Goal: Information Seeking & Learning: Learn about a topic

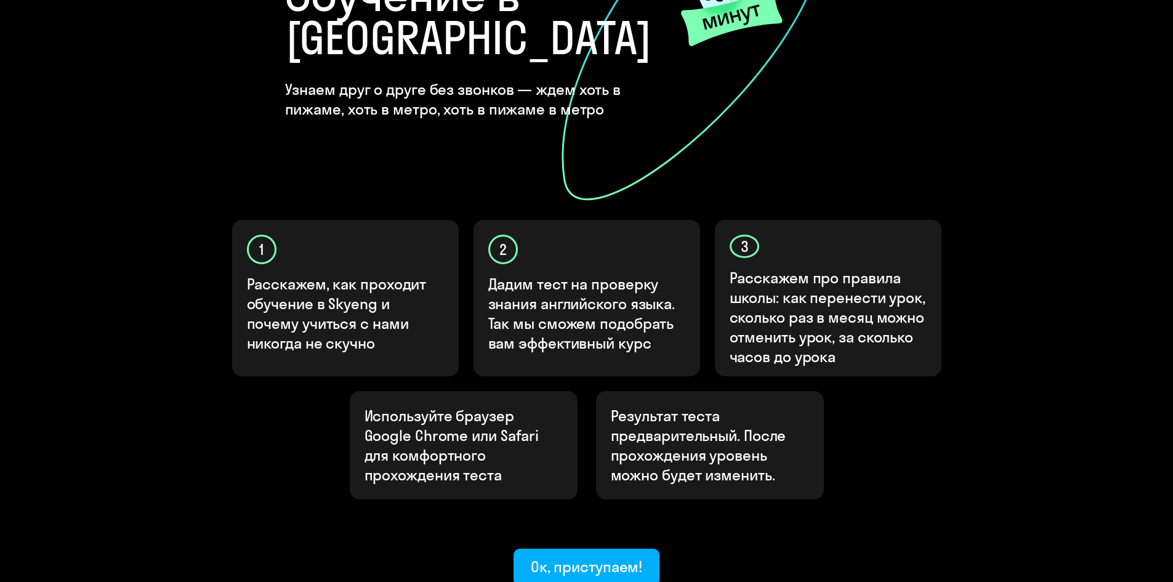
scroll to position [307, 0]
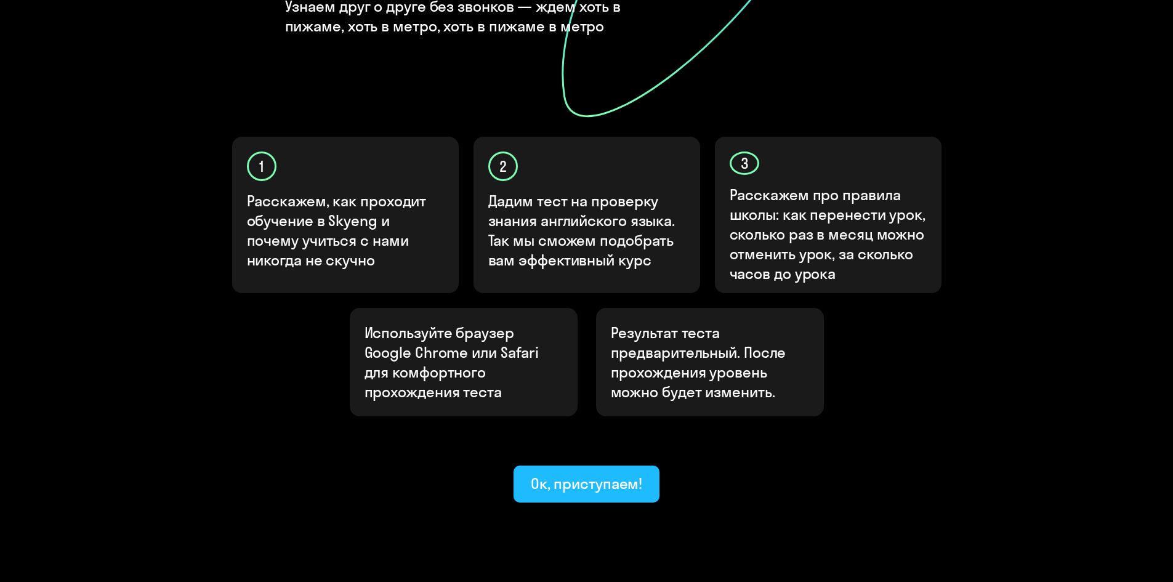
click at [600, 360] on div "Ок, приступаем!" at bounding box center [587, 483] width 112 height 20
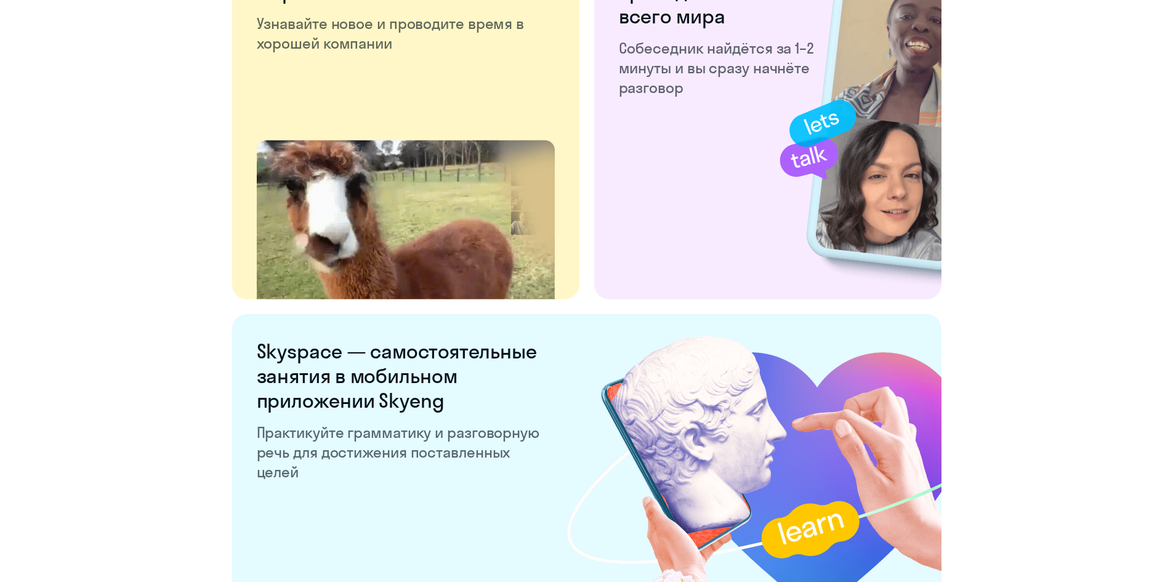
scroll to position [2272, 0]
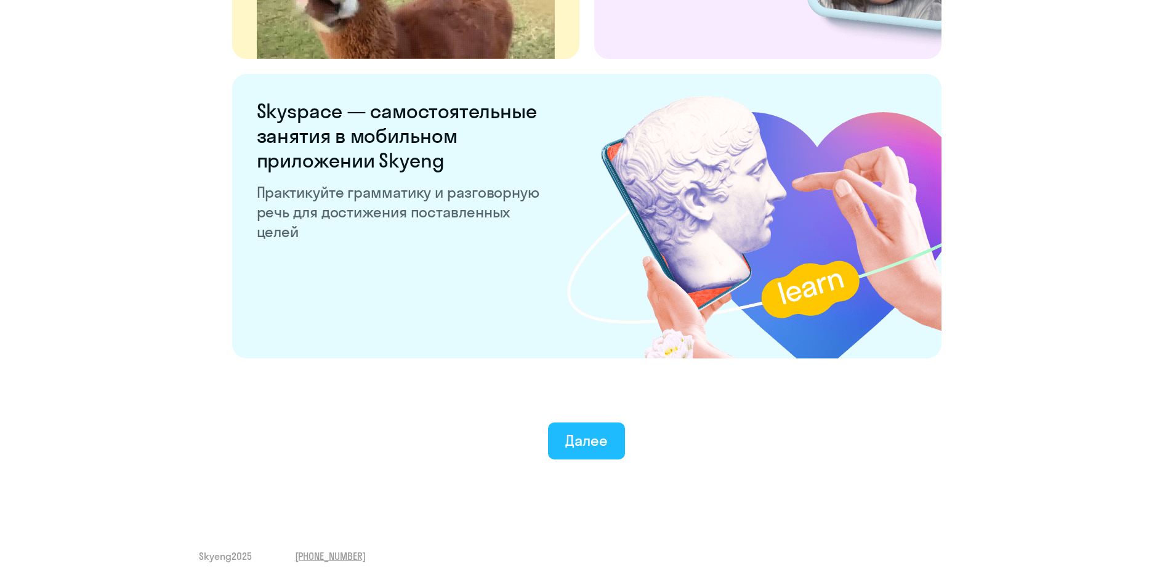
click at [584, 360] on div "Далее" at bounding box center [586, 440] width 42 height 20
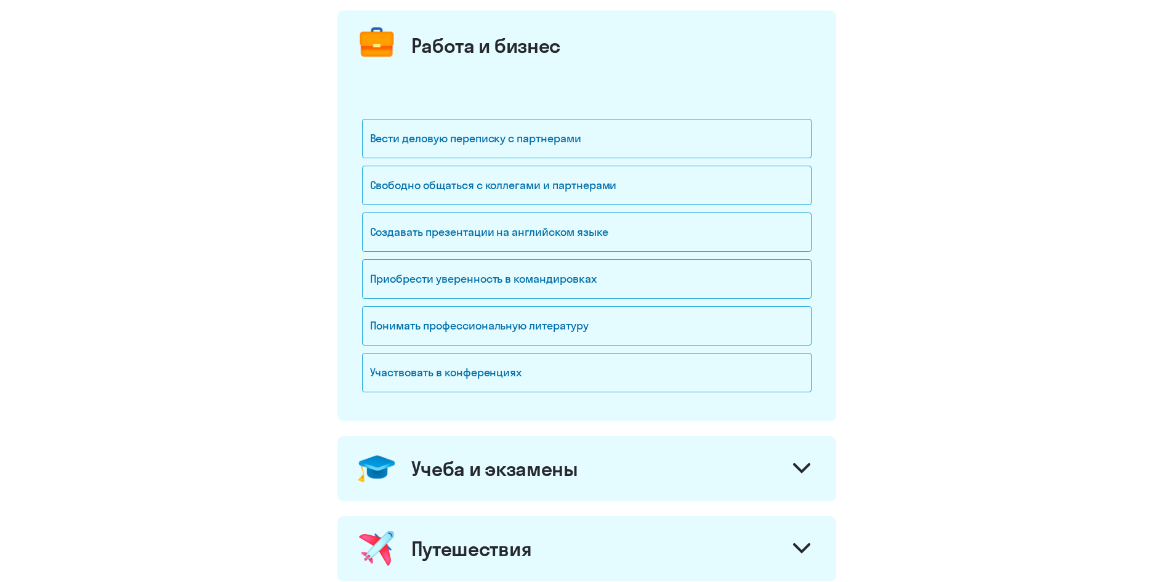
scroll to position [123, 0]
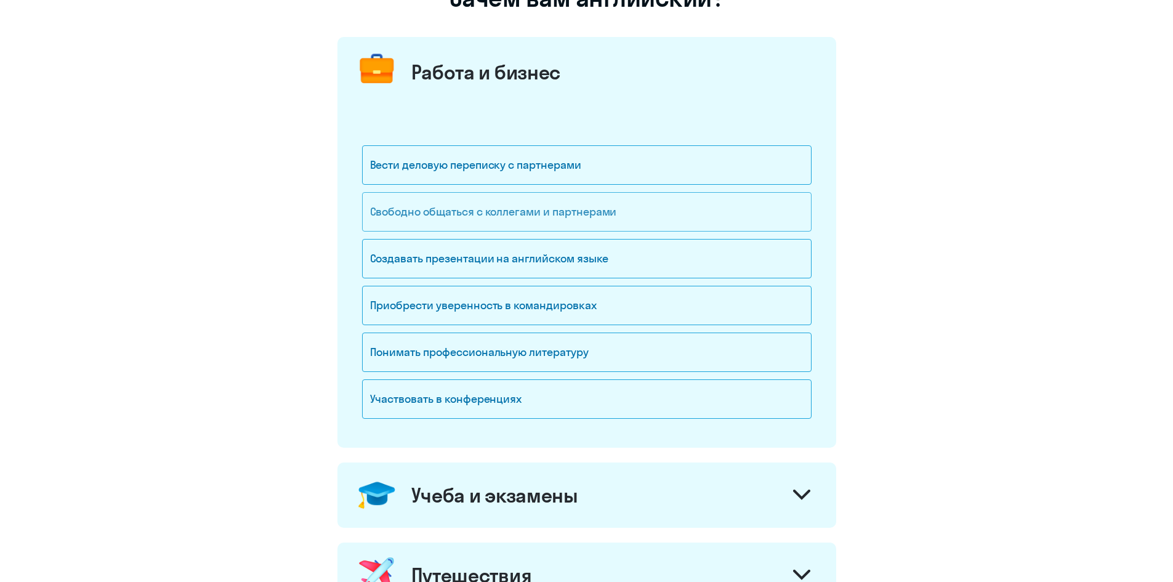
click at [580, 214] on div "Свободно общаться с коллегами и партнерами" at bounding box center [586, 211] width 449 height 39
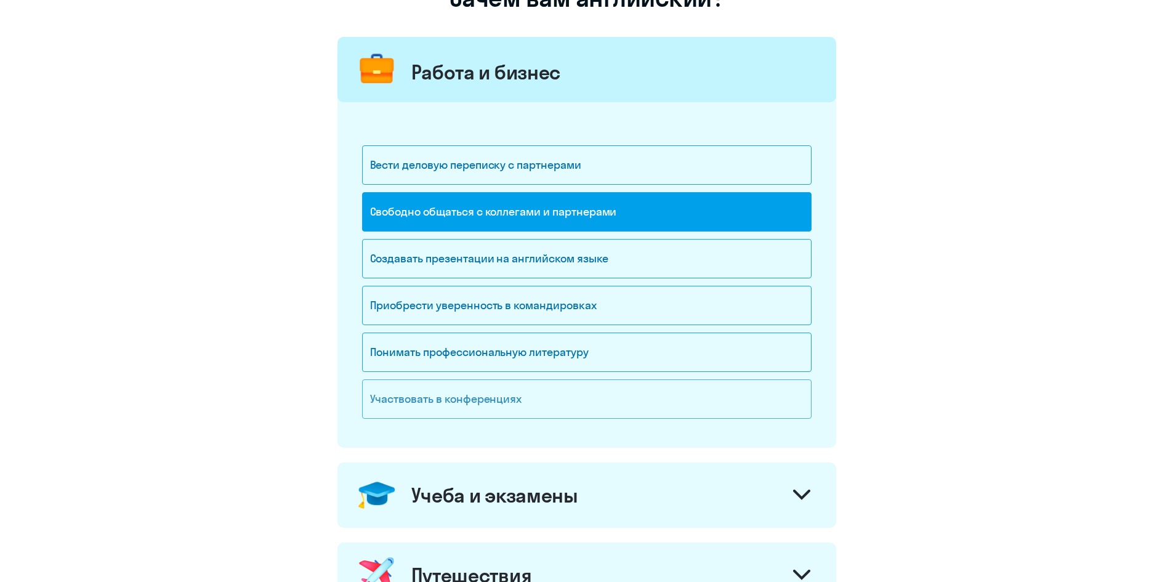
click at [547, 360] on div "Участвовать в конференциях" at bounding box center [586, 398] width 449 height 39
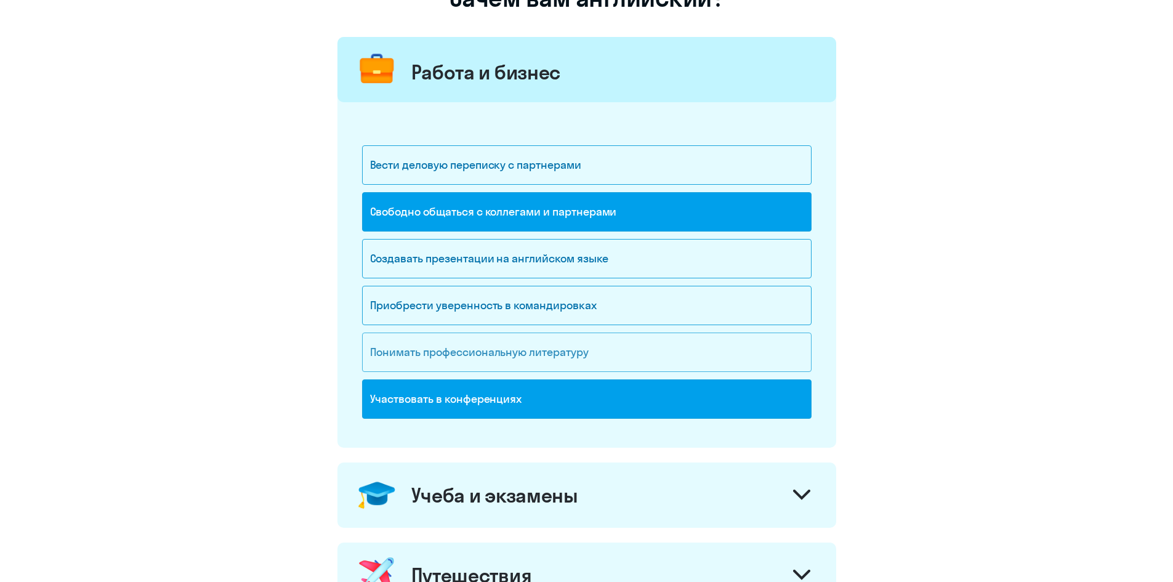
click at [553, 360] on div "Понимать профессиональную литературу" at bounding box center [586, 351] width 449 height 39
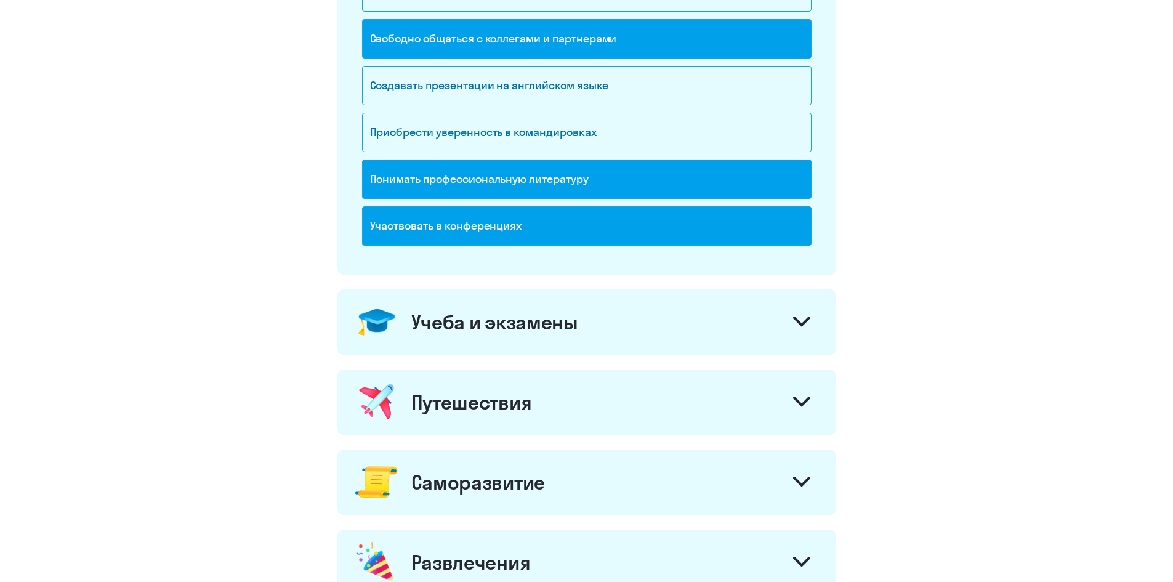
scroll to position [369, 0]
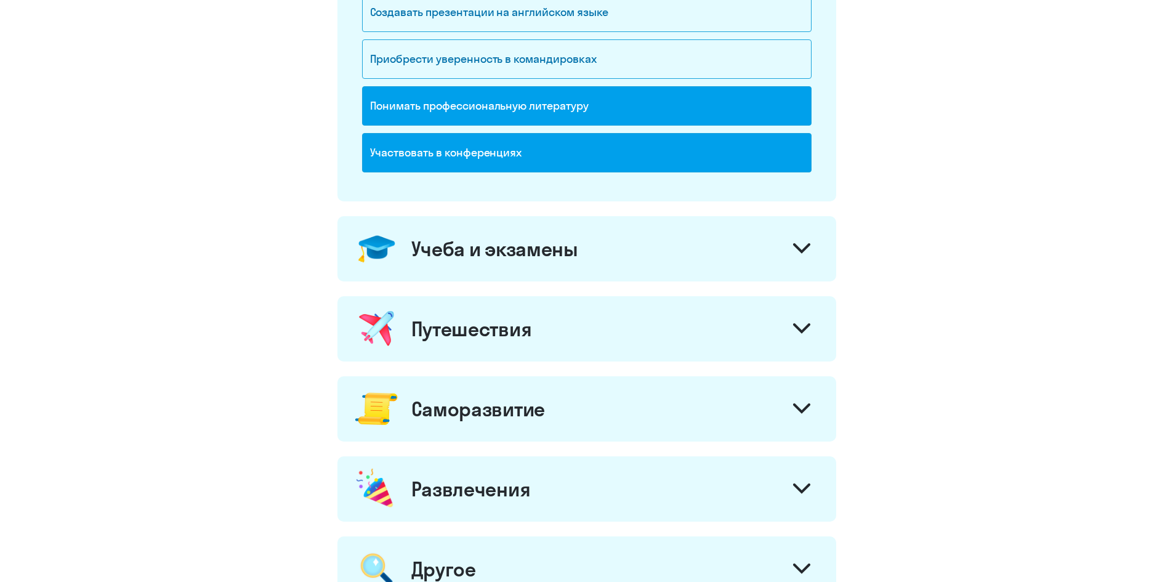
click at [765, 251] on div "Учеба и экзамены" at bounding box center [586, 248] width 499 height 65
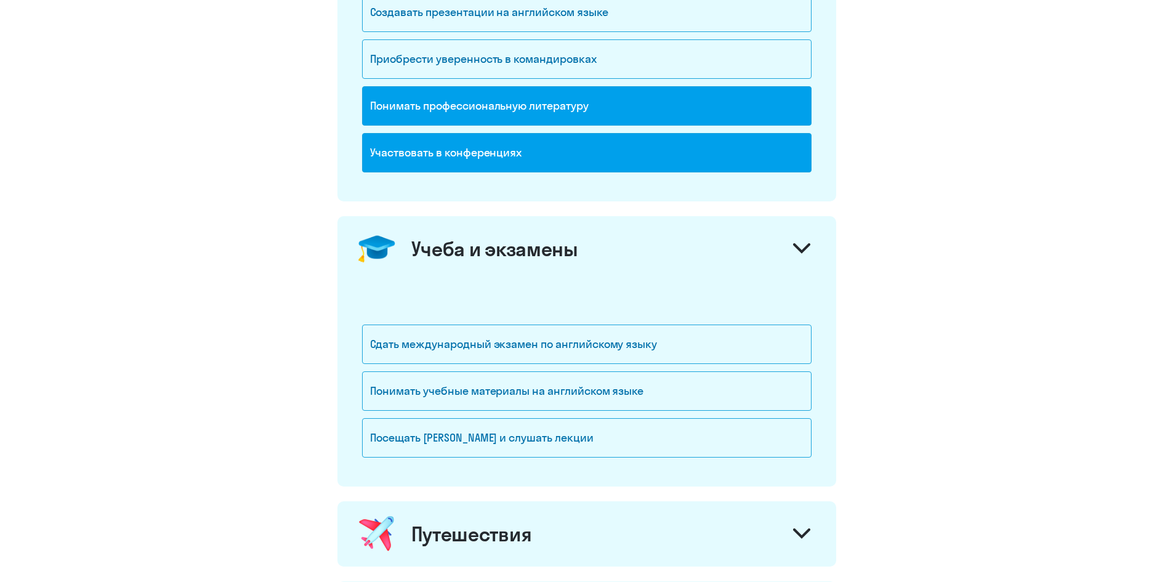
click at [657, 249] on div "Учеба и экзамены" at bounding box center [586, 248] width 499 height 65
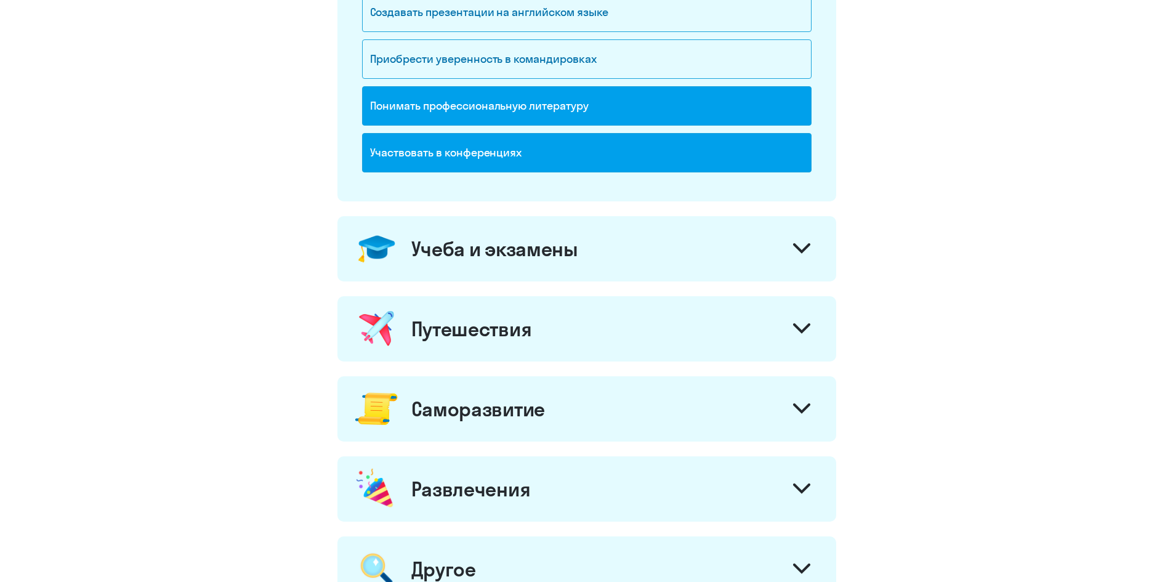
click at [657, 249] on div "Учеба и экзамены" at bounding box center [586, 248] width 499 height 65
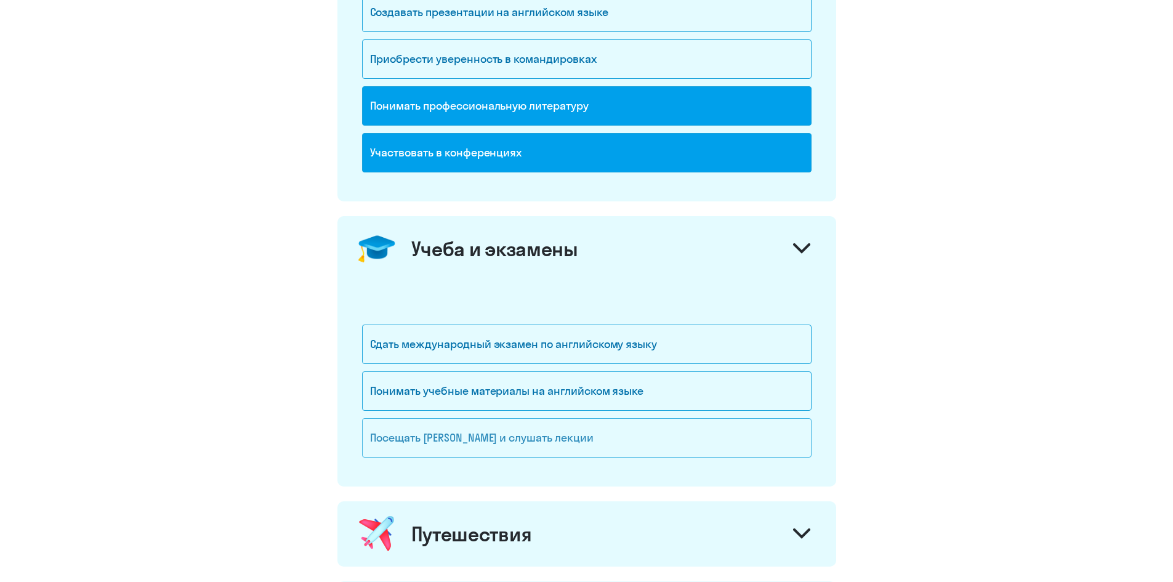
click at [504, 360] on div "Посещать [PERSON_NAME] и слушать лекции" at bounding box center [586, 437] width 449 height 39
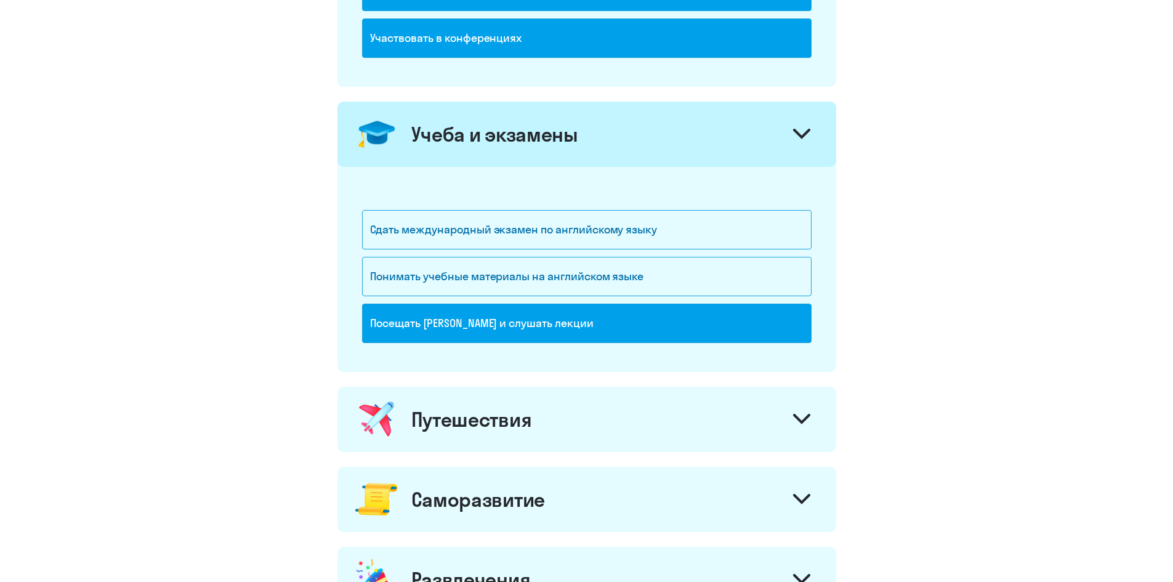
scroll to position [554, 0]
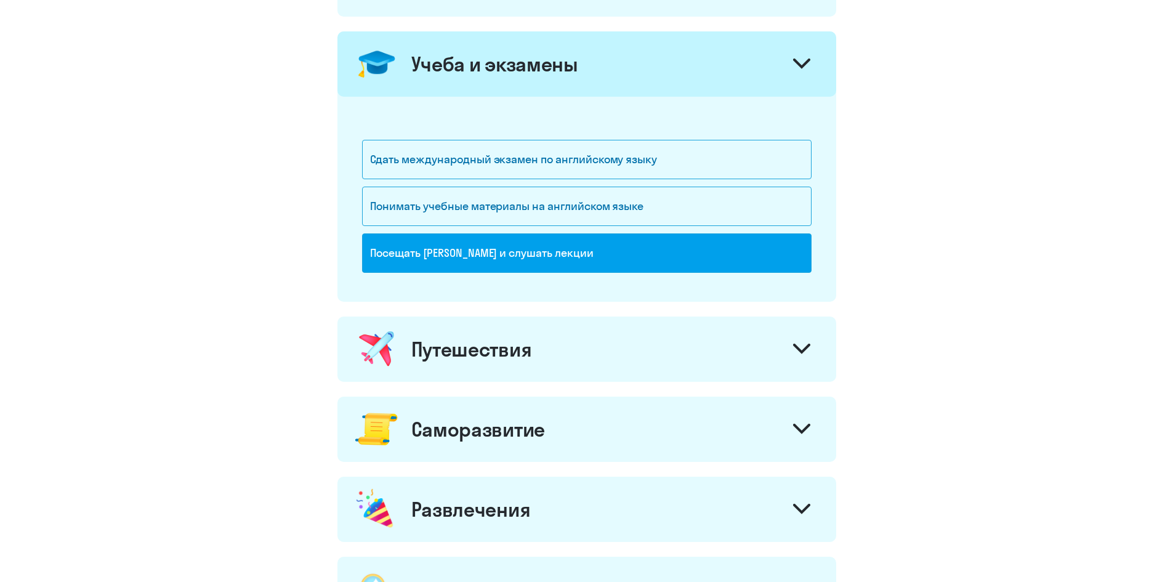
click at [736, 360] on div "Саморазвитие" at bounding box center [586, 428] width 499 height 65
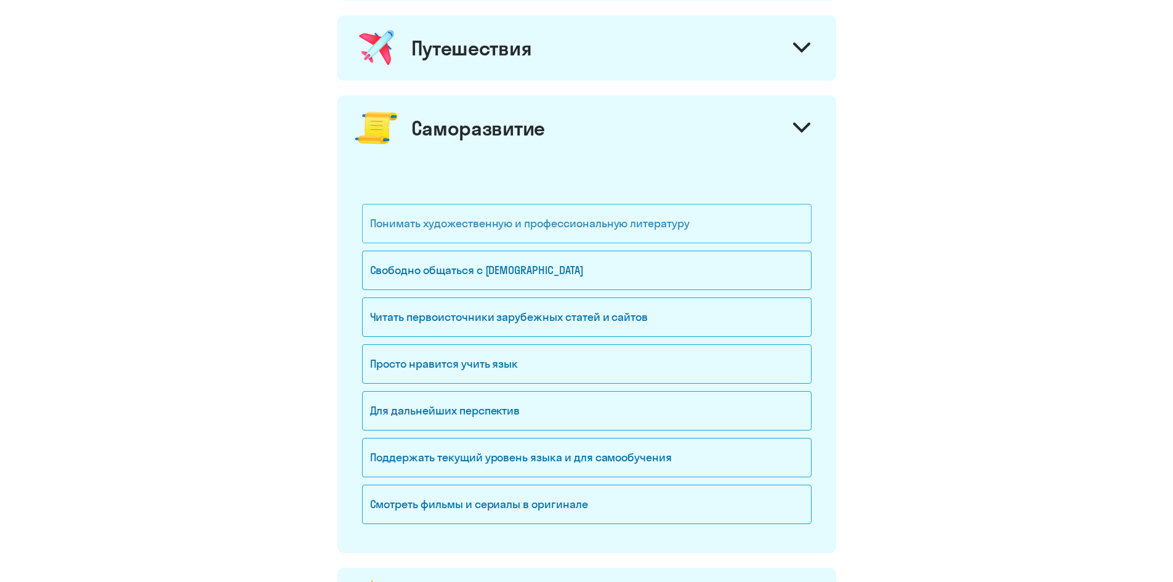
scroll to position [862, 0]
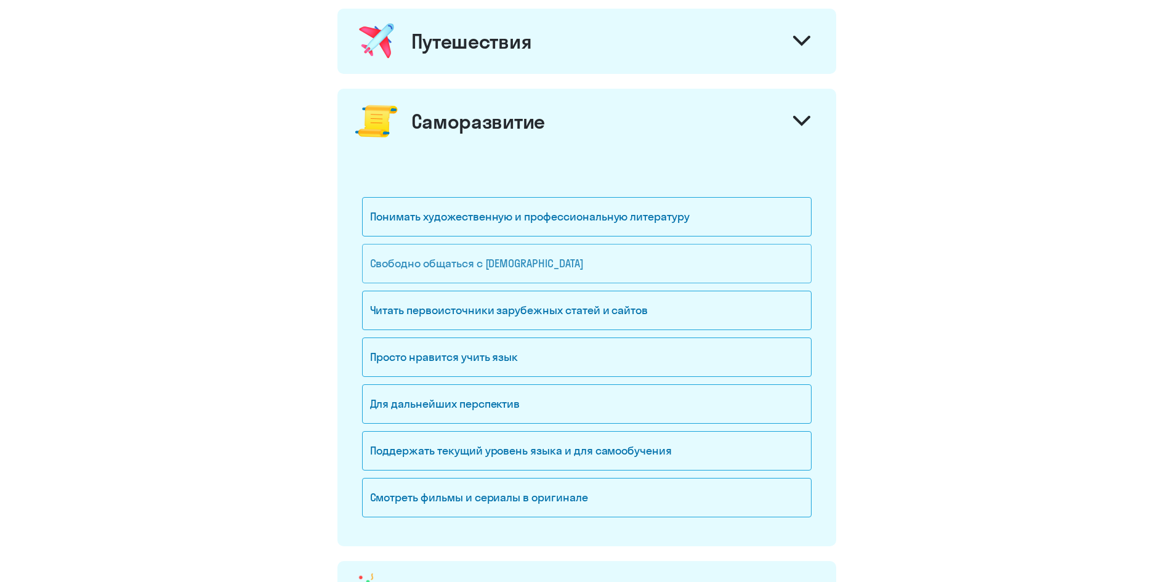
click at [510, 262] on div "Свободно общаться с [DEMOGRAPHIC_DATA]" at bounding box center [586, 263] width 449 height 39
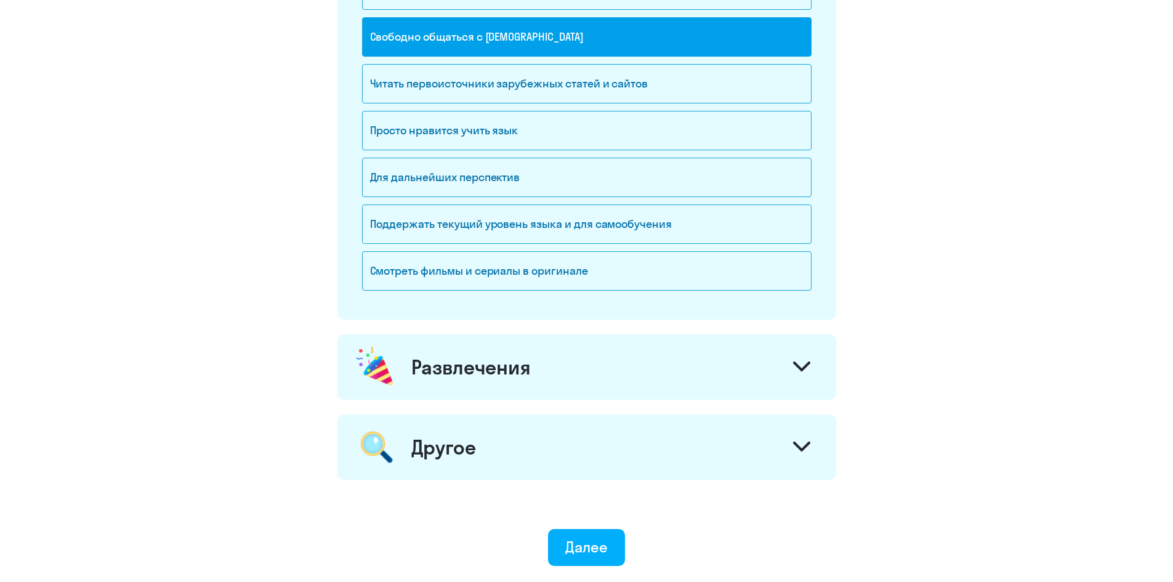
scroll to position [1108, 0]
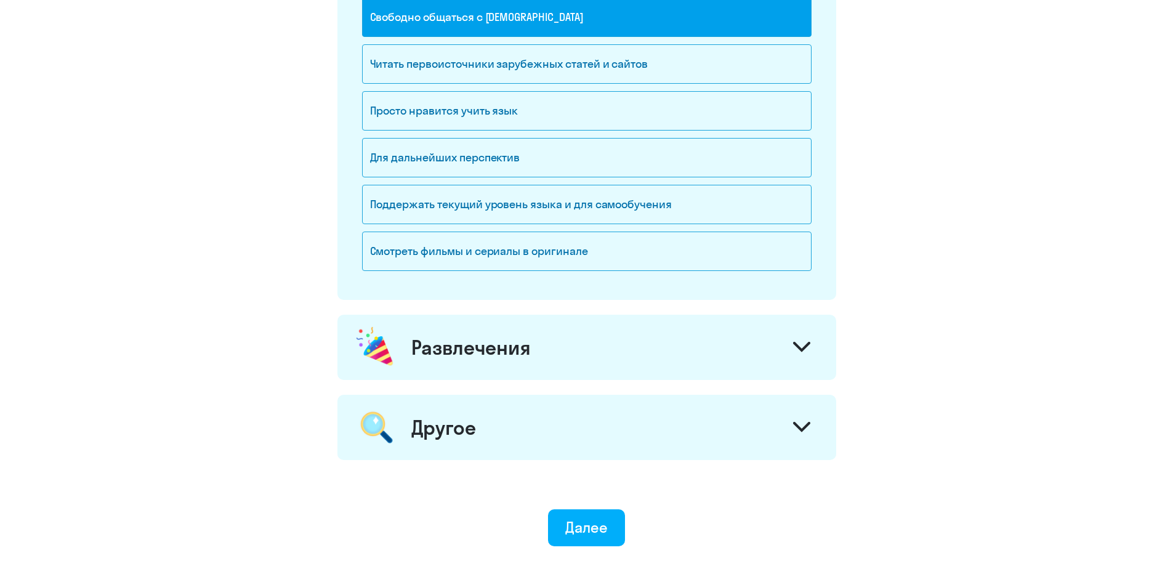
click at [593, 360] on div "Другое" at bounding box center [586, 427] width 499 height 65
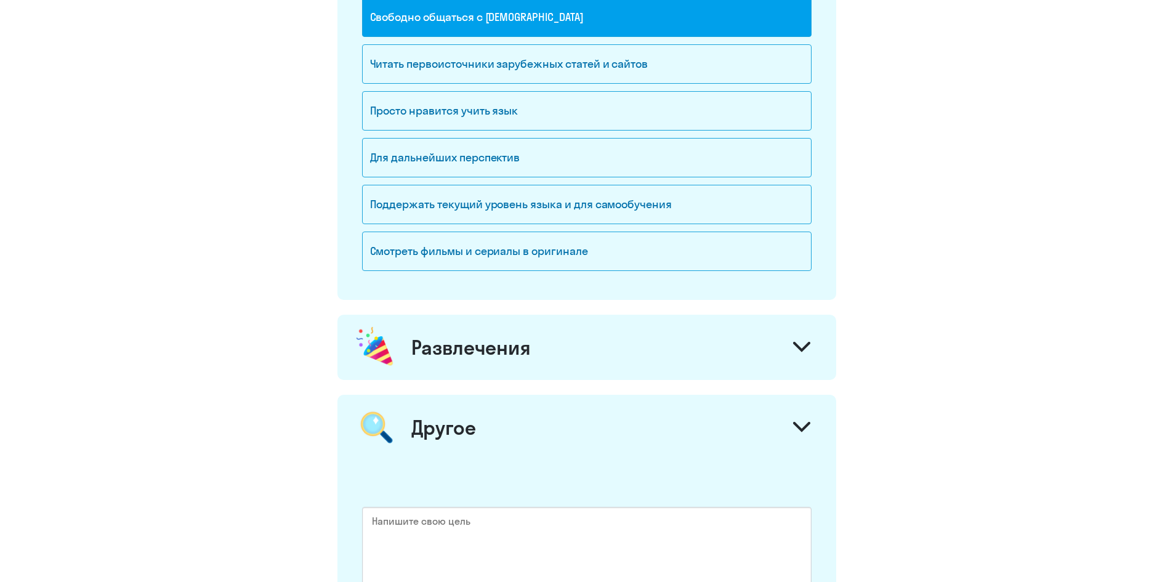
click at [593, 360] on div "Другое" at bounding box center [586, 427] width 499 height 65
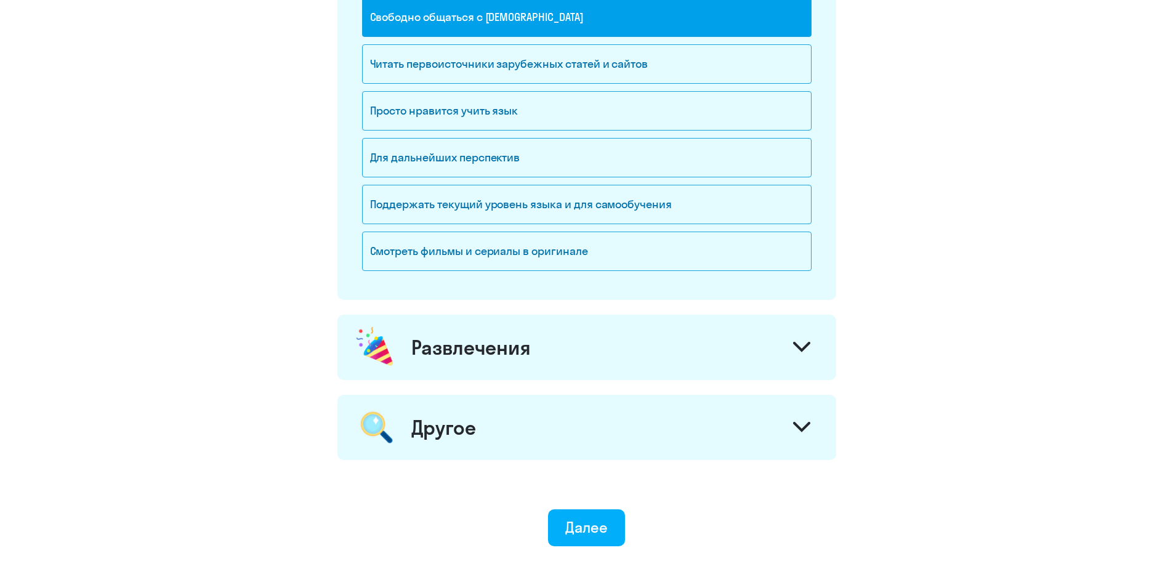
click at [590, 348] on div "Развлечения" at bounding box center [586, 347] width 499 height 65
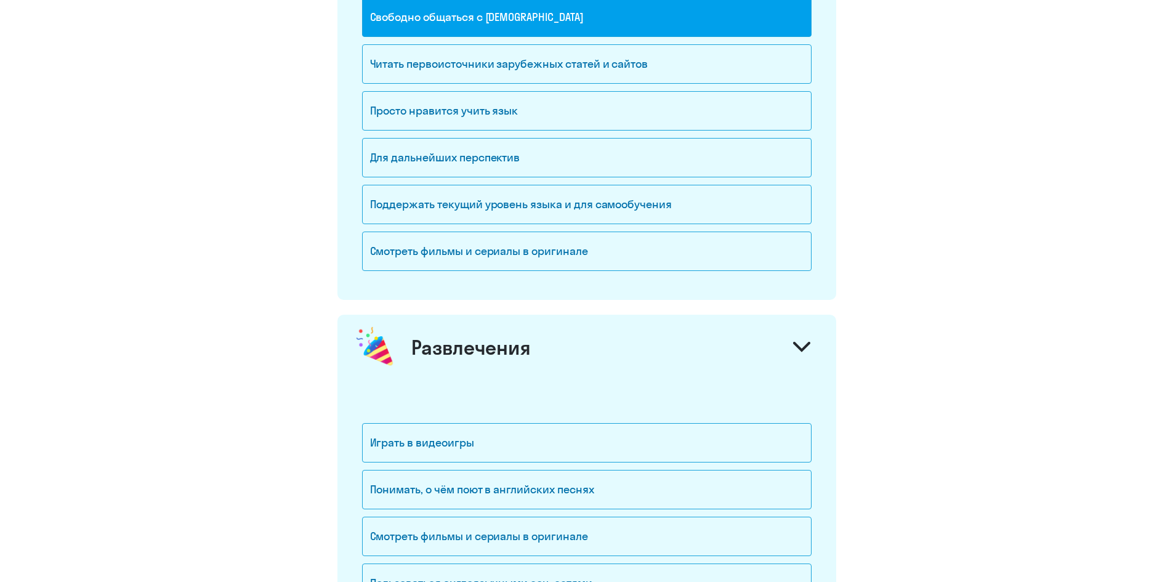
click at [590, 348] on div "Развлечения" at bounding box center [586, 347] width 499 height 65
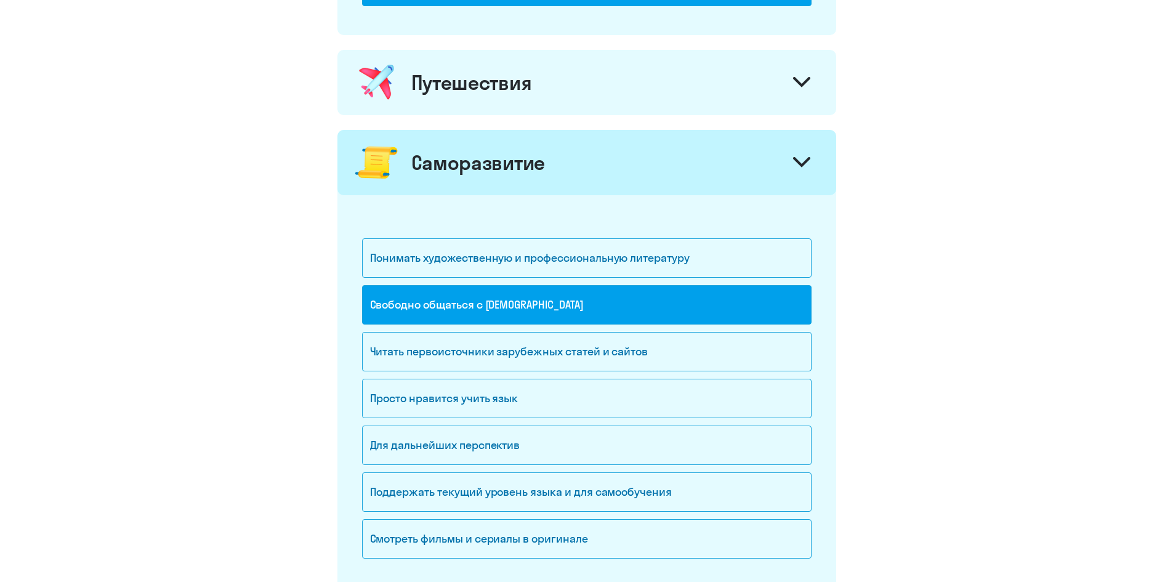
scroll to position [1190, 0]
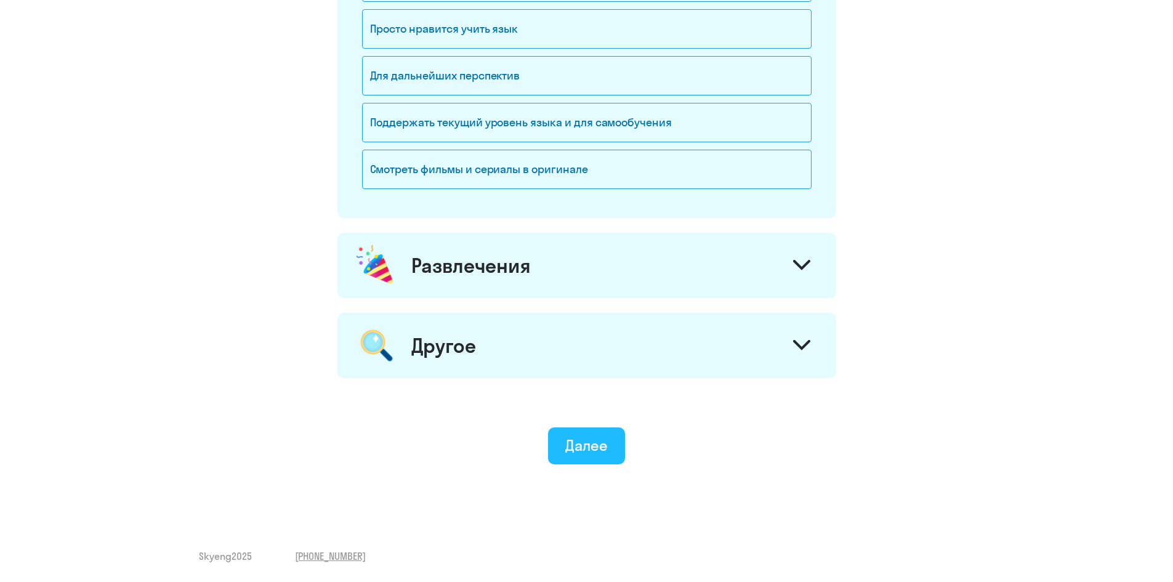
click at [593, 360] on div "Далее" at bounding box center [586, 445] width 42 height 20
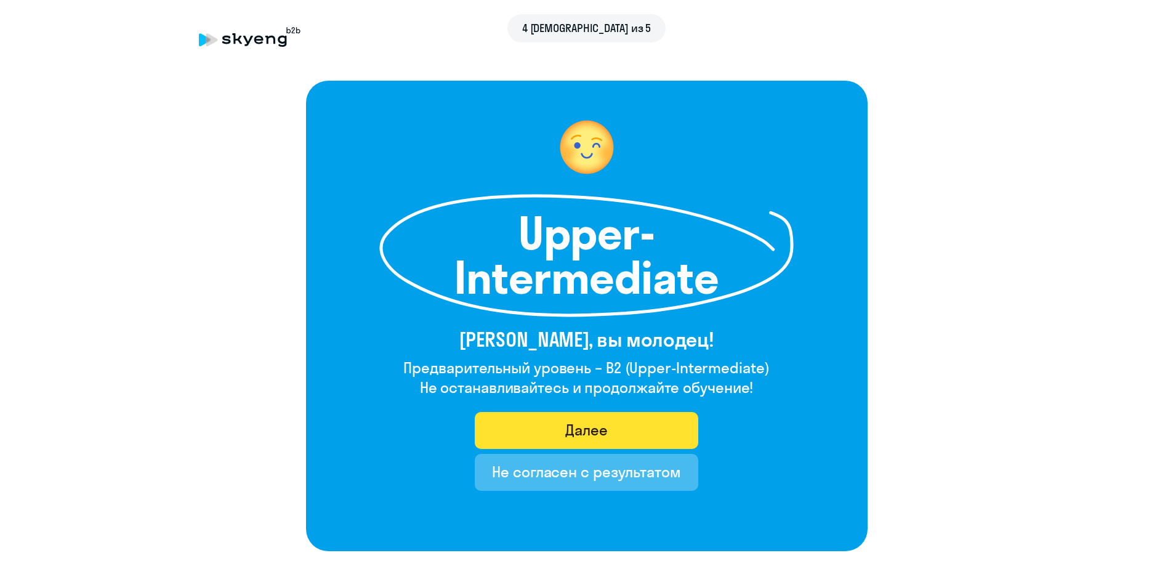
click at [568, 360] on div "Далее" at bounding box center [586, 430] width 42 height 20
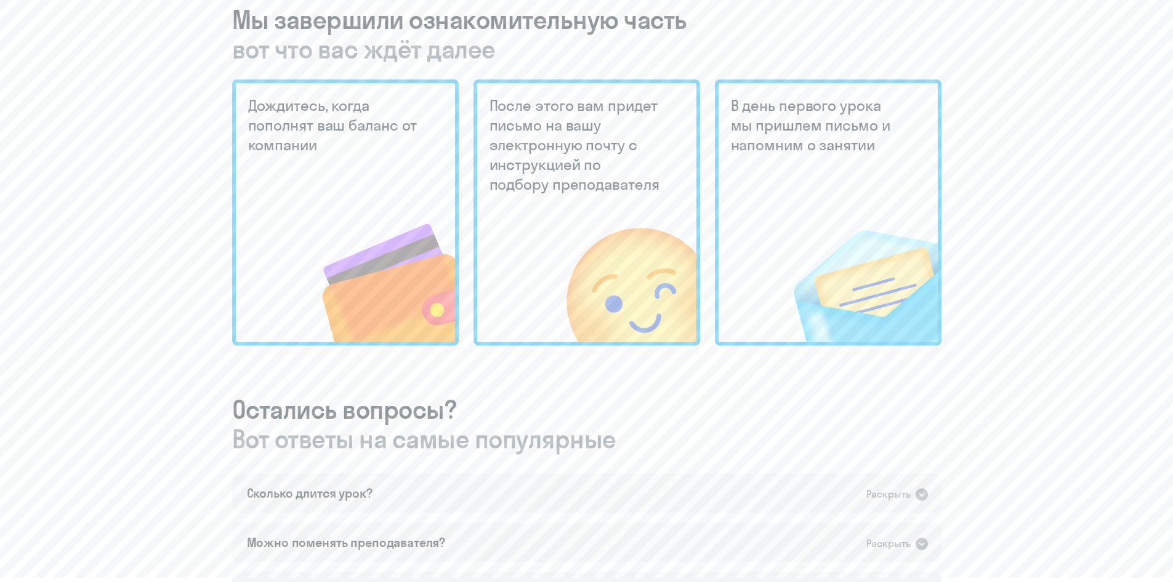
scroll to position [616, 0]
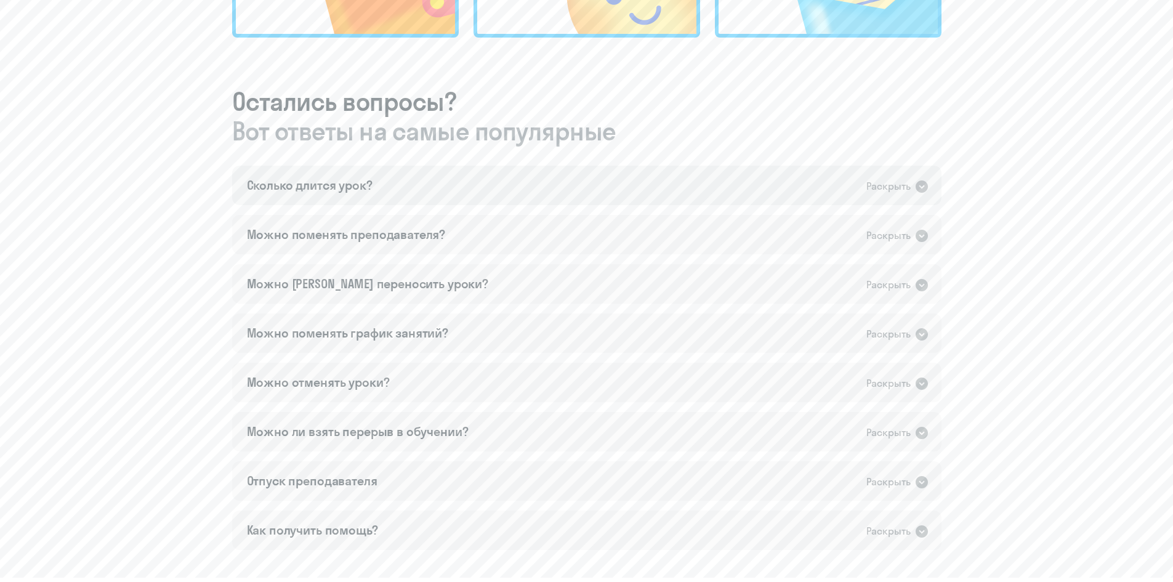
click at [778, 187] on icon at bounding box center [921, 186] width 12 height 12
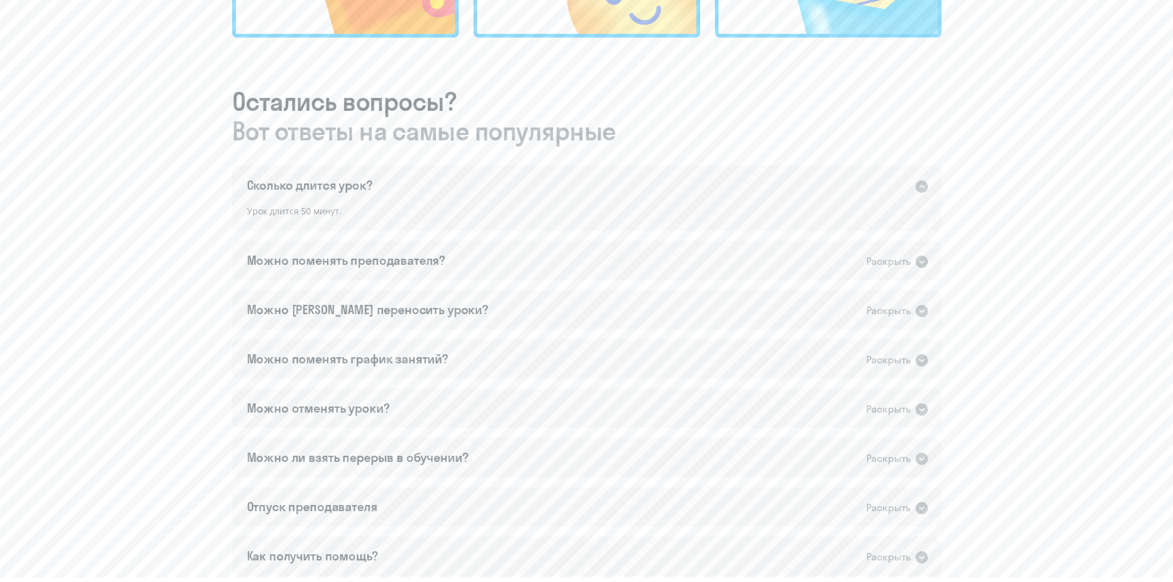
click at [778, 187] on icon at bounding box center [921, 186] width 12 height 12
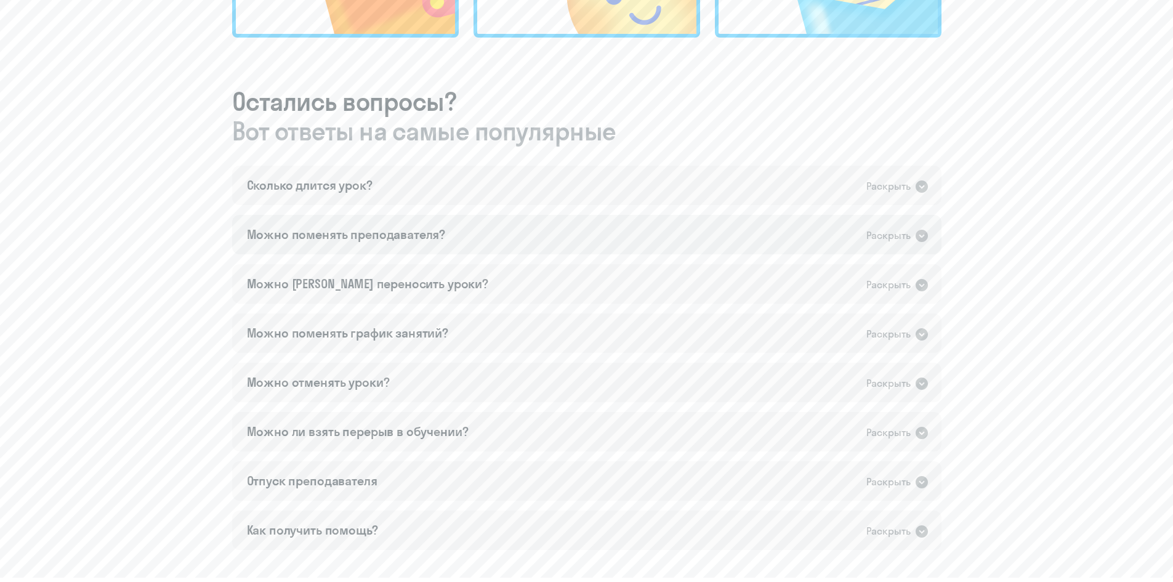
click at [778, 234] on icon at bounding box center [921, 236] width 12 height 12
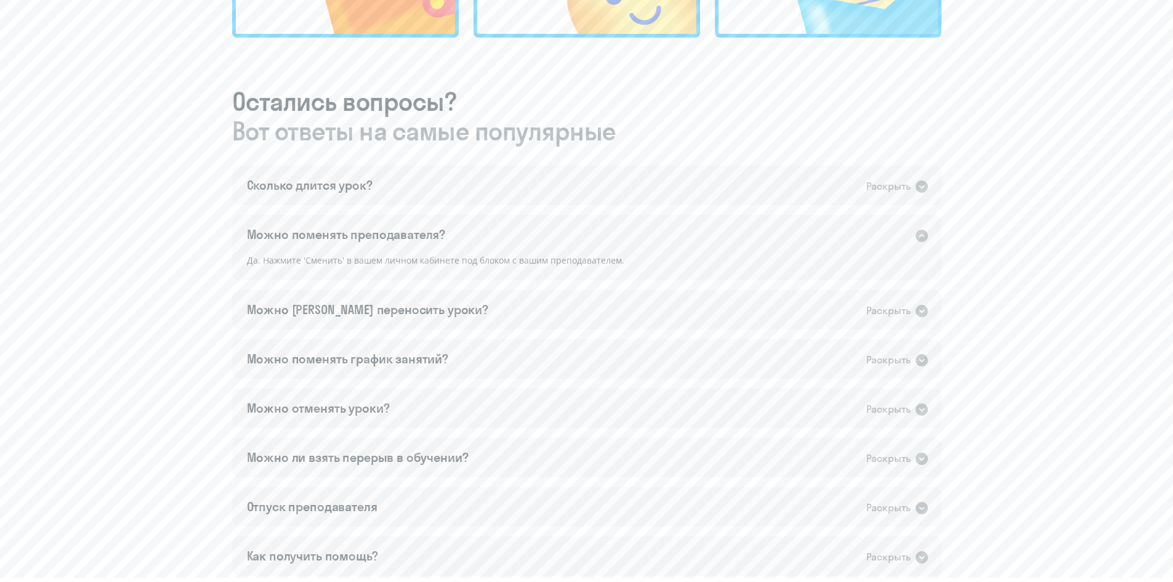
click at [778, 234] on icon at bounding box center [921, 236] width 12 height 12
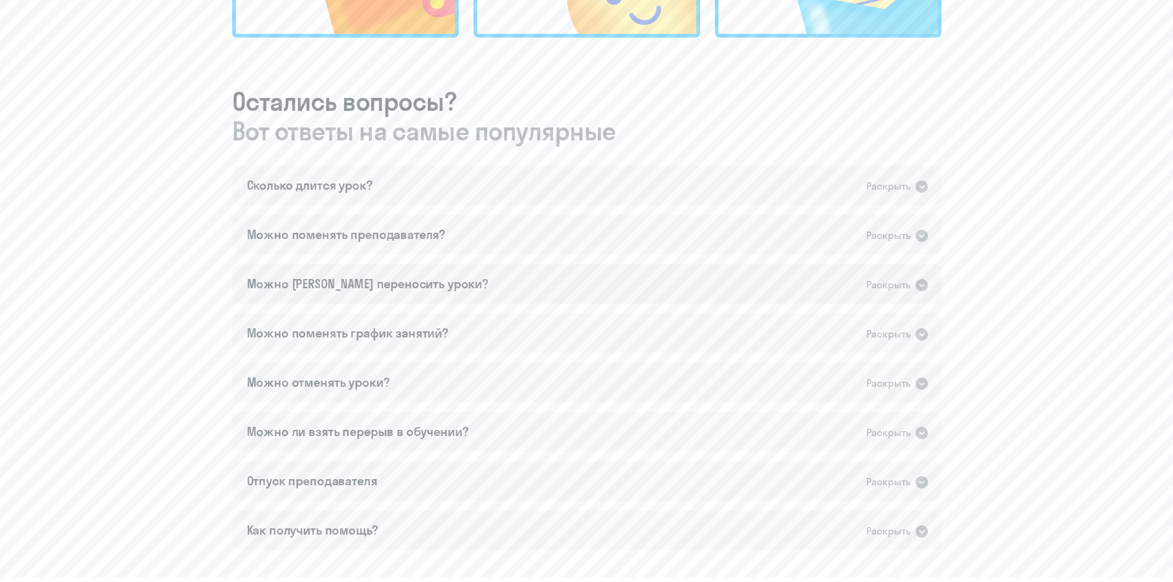
click at [778, 278] on icon at bounding box center [921, 285] width 15 height 15
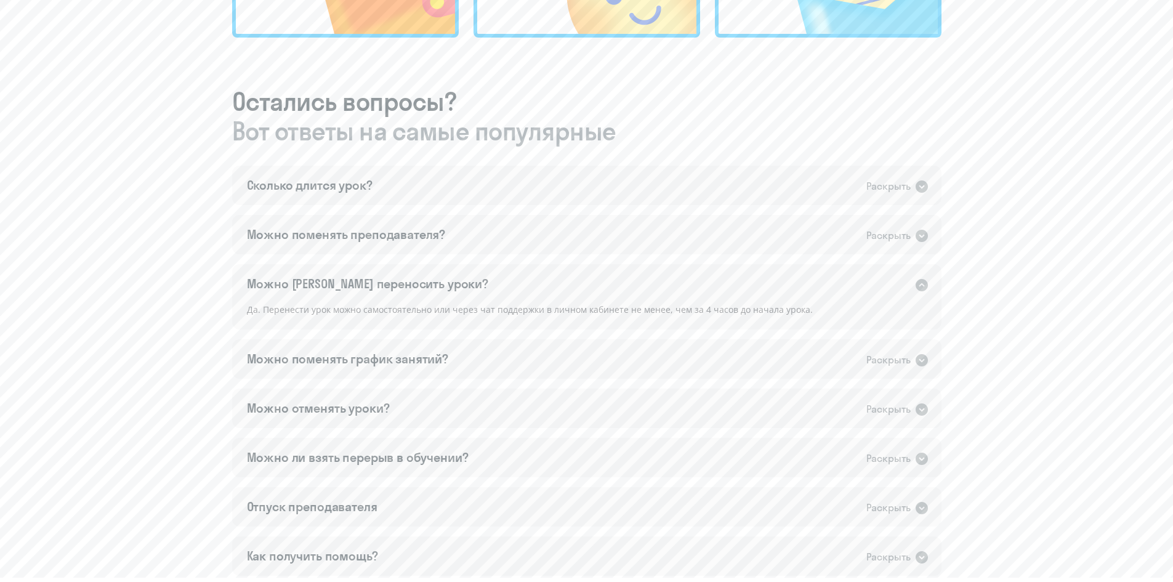
click at [778, 283] on icon at bounding box center [921, 285] width 12 height 12
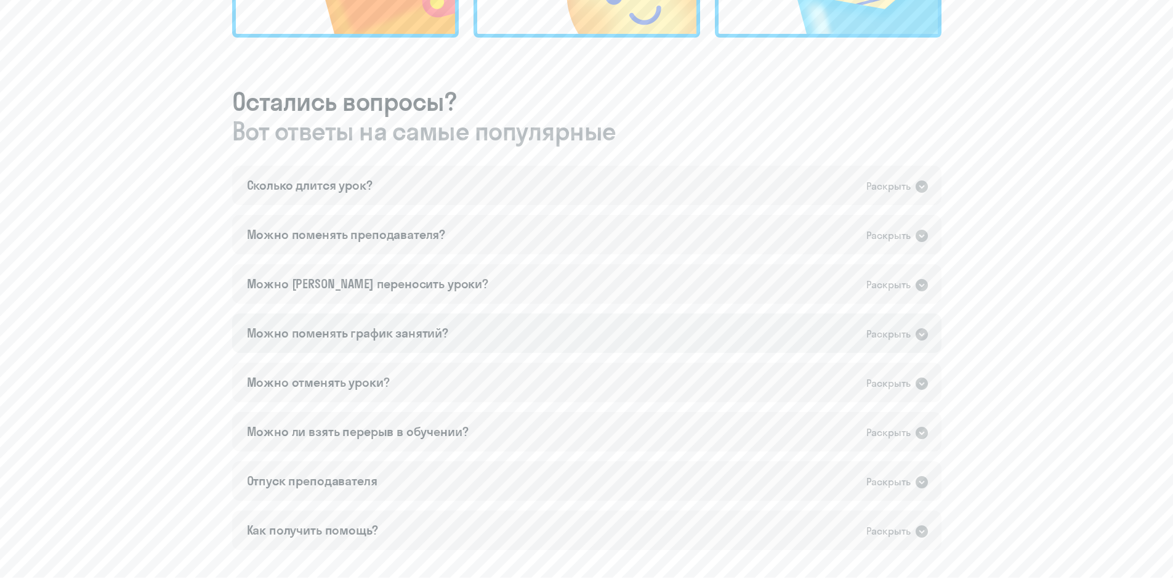
click at [778, 331] on icon at bounding box center [921, 334] width 12 height 12
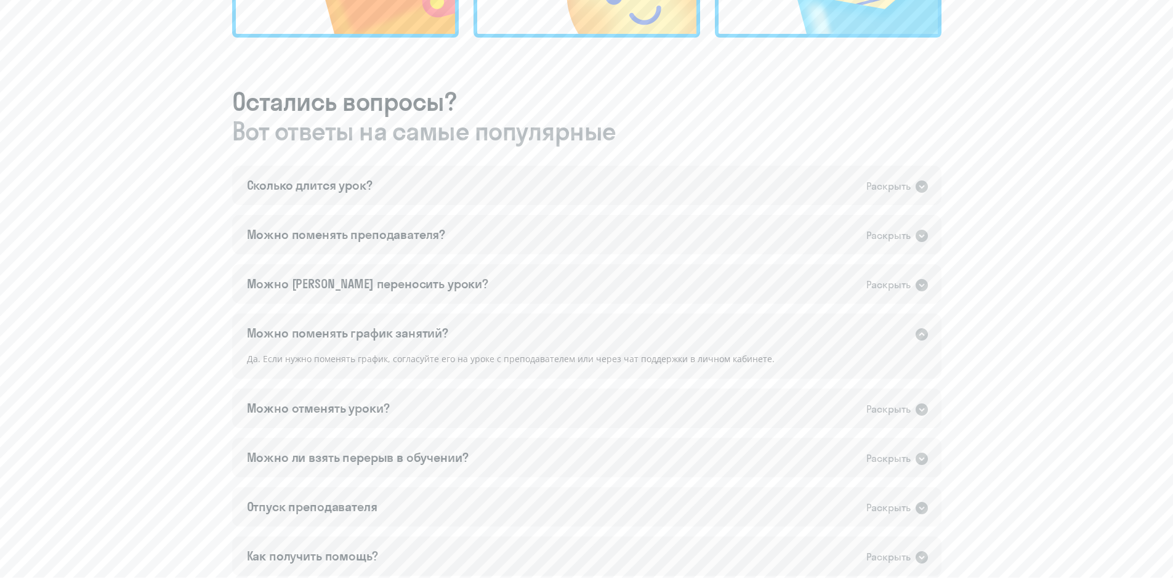
click at [778, 331] on icon at bounding box center [921, 334] width 12 height 12
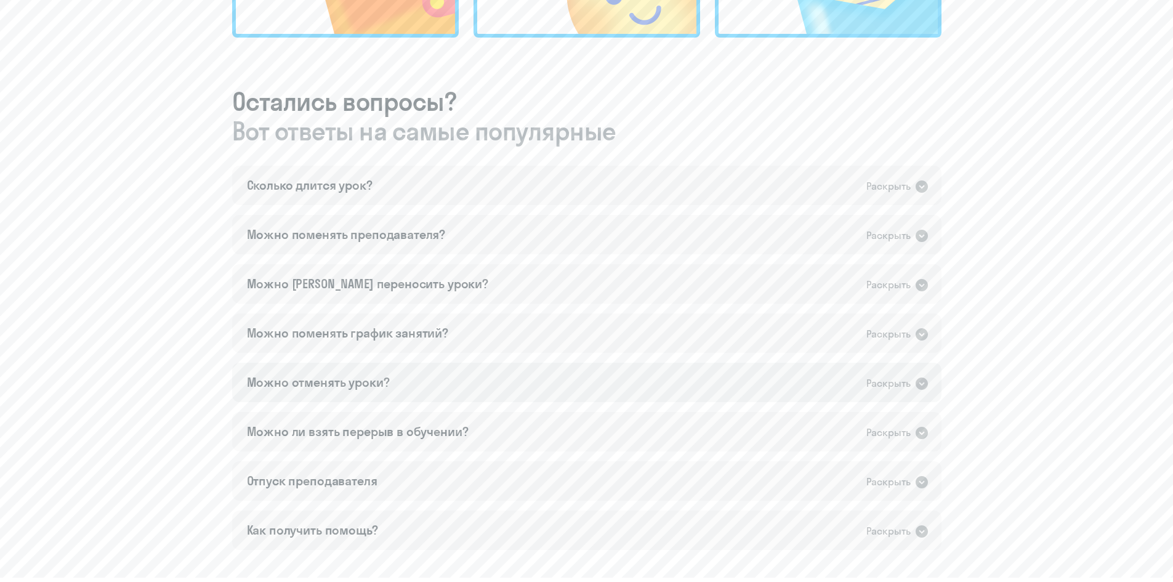
click at [778, 360] on icon at bounding box center [921, 383] width 15 height 15
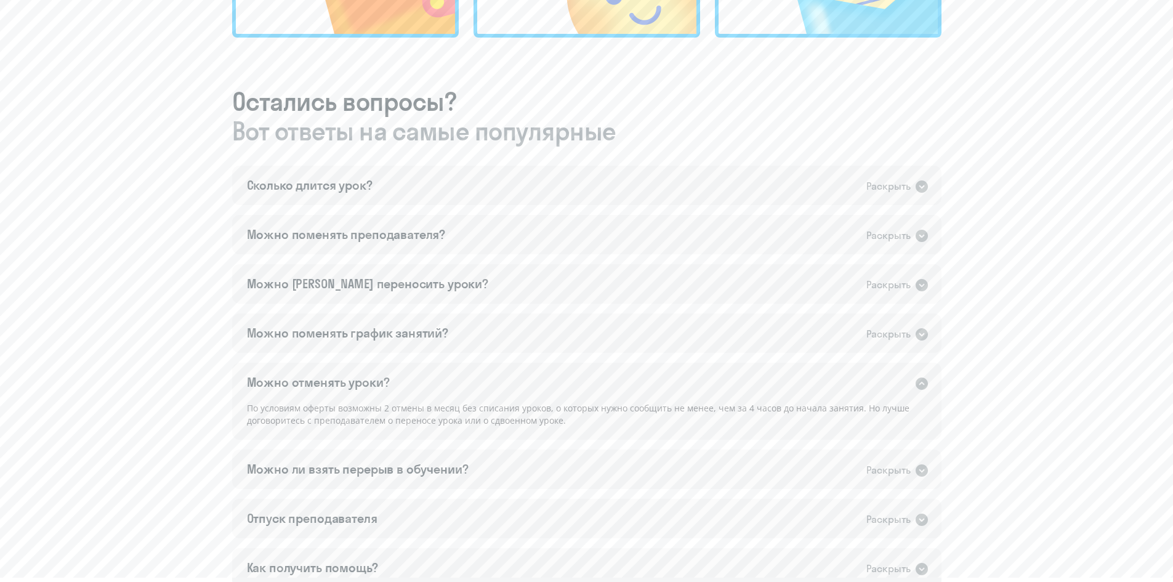
click at [778, 360] on icon at bounding box center [921, 383] width 15 height 15
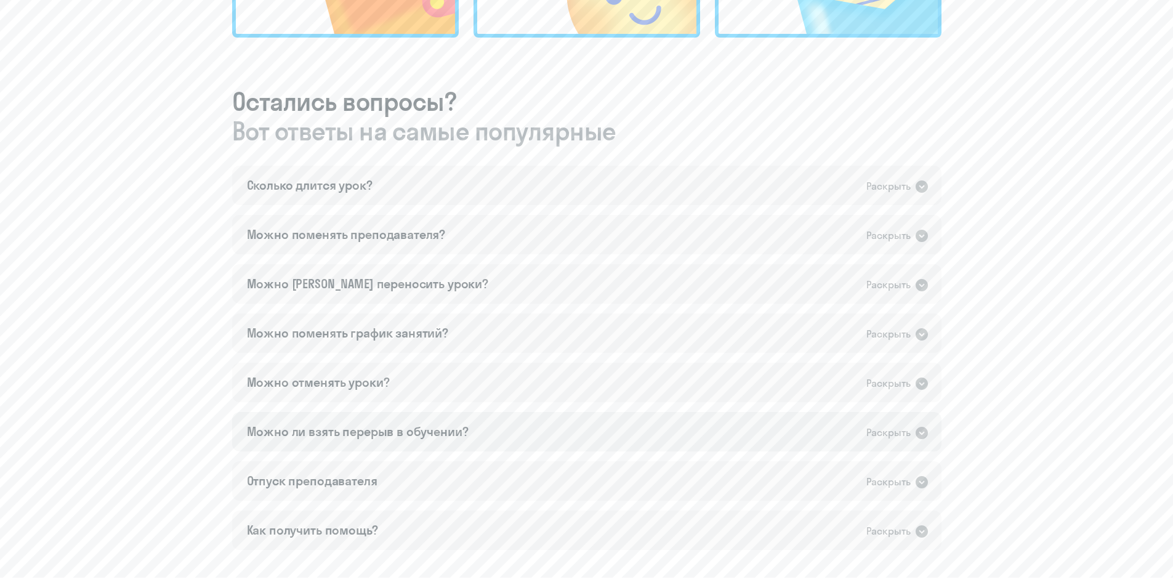
click at [778, 360] on icon at bounding box center [921, 432] width 15 height 15
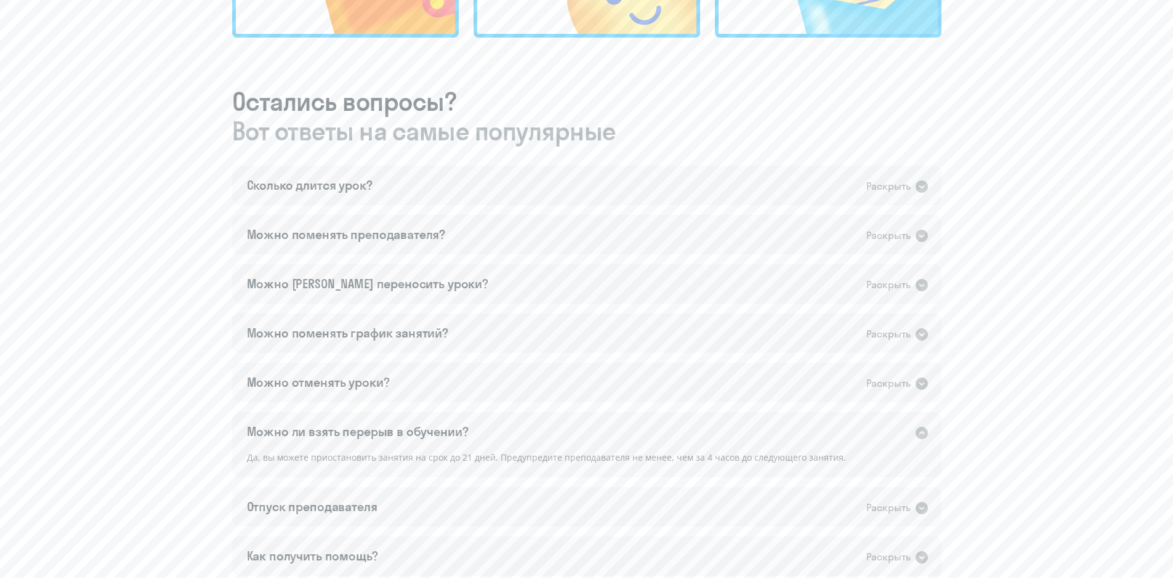
click at [778, 360] on icon at bounding box center [921, 432] width 15 height 15
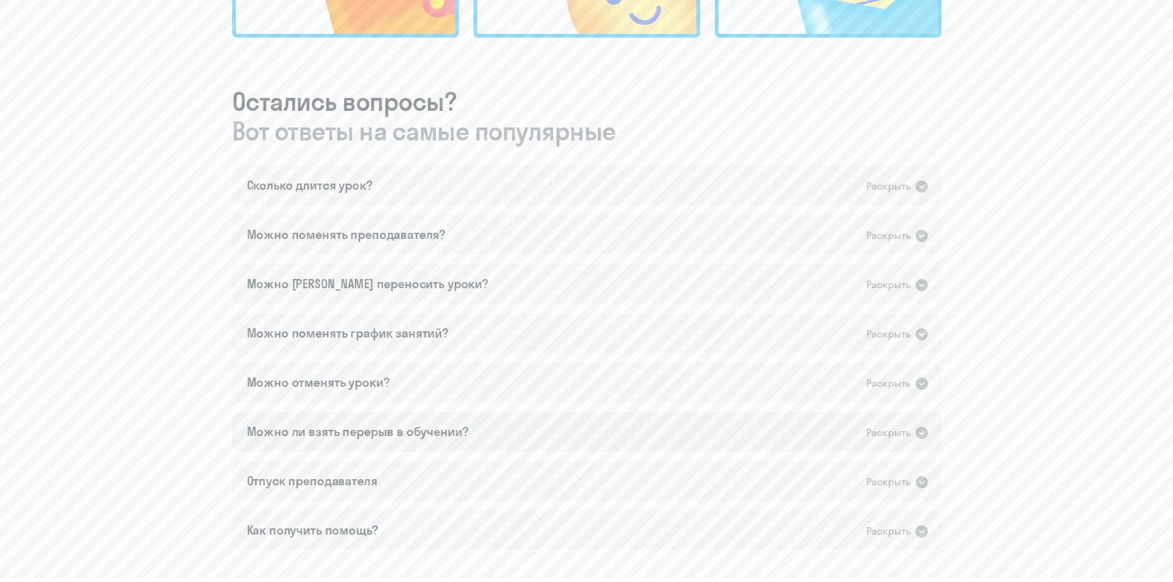
click at [778, 360] on icon at bounding box center [921, 432] width 15 height 15
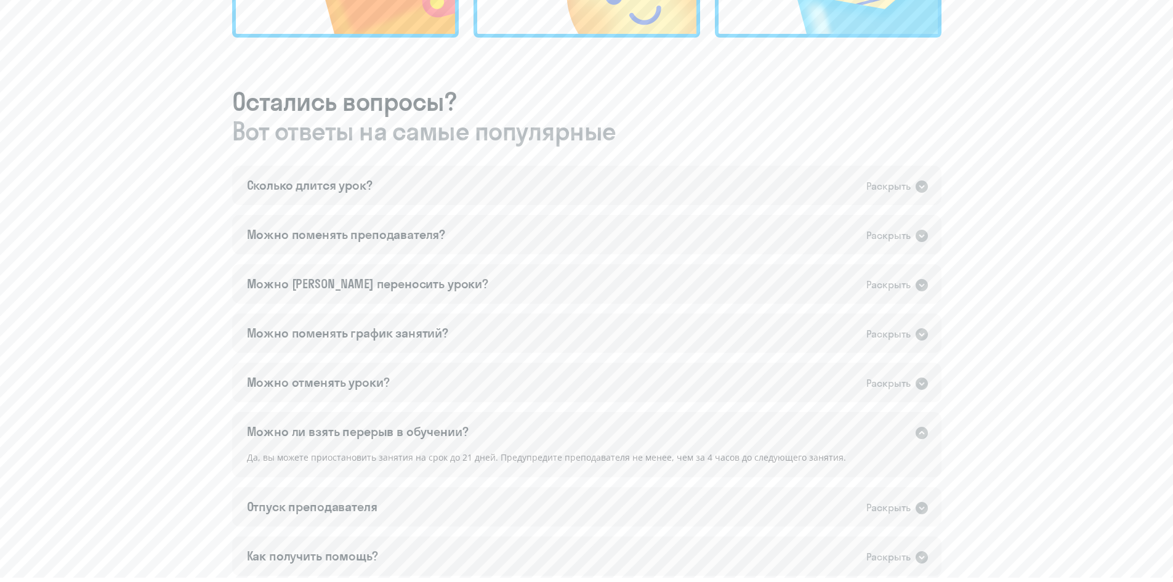
click at [778, 360] on icon at bounding box center [921, 433] width 12 height 12
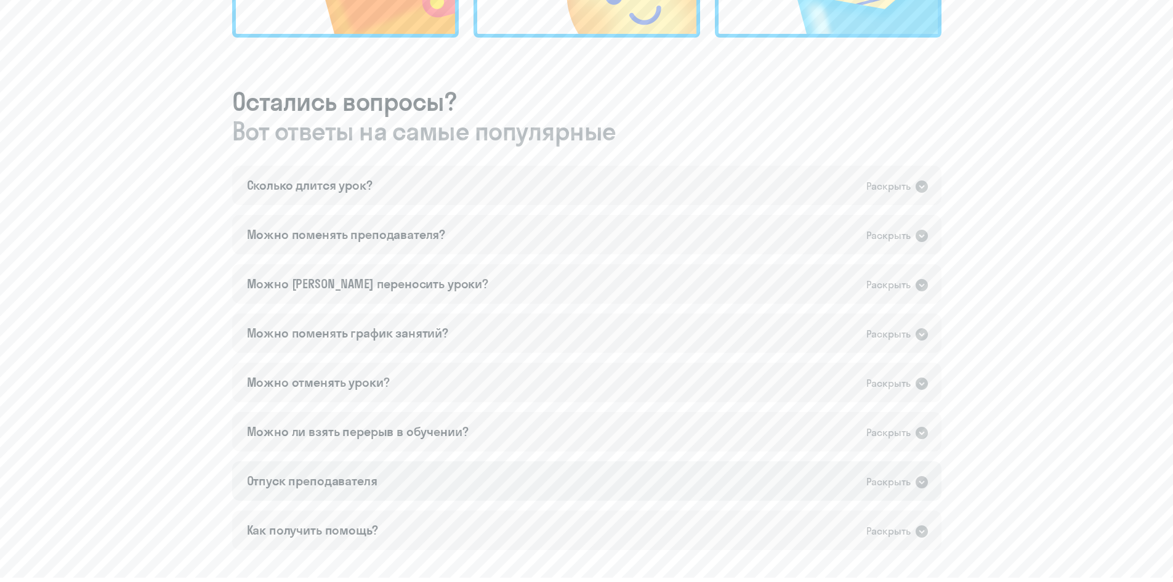
click at [778, 360] on icon at bounding box center [921, 482] width 12 height 12
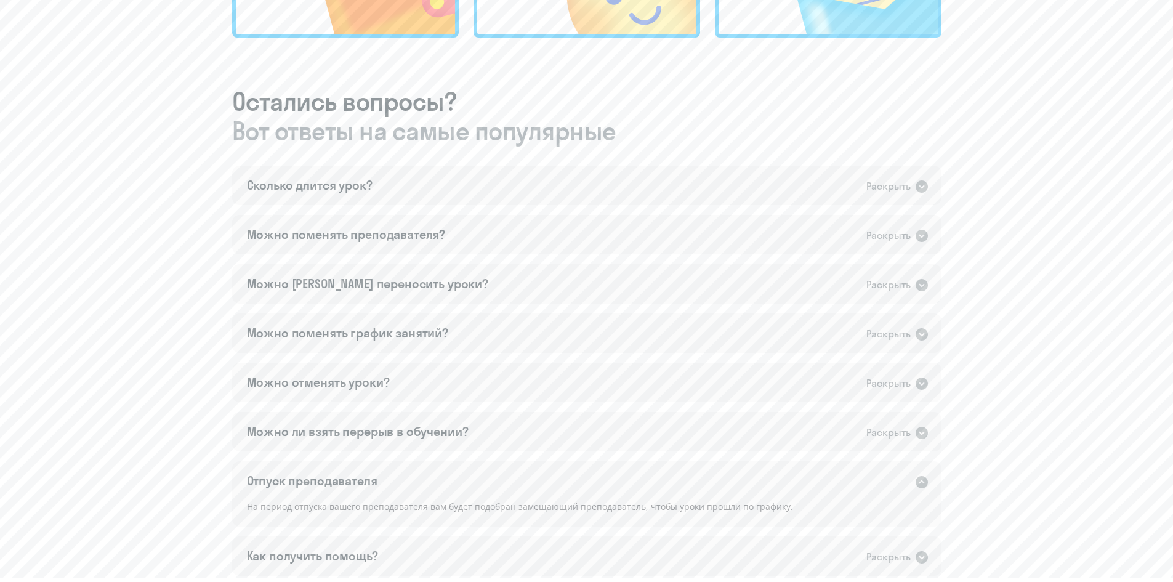
click at [778, 360] on icon at bounding box center [921, 482] width 12 height 12
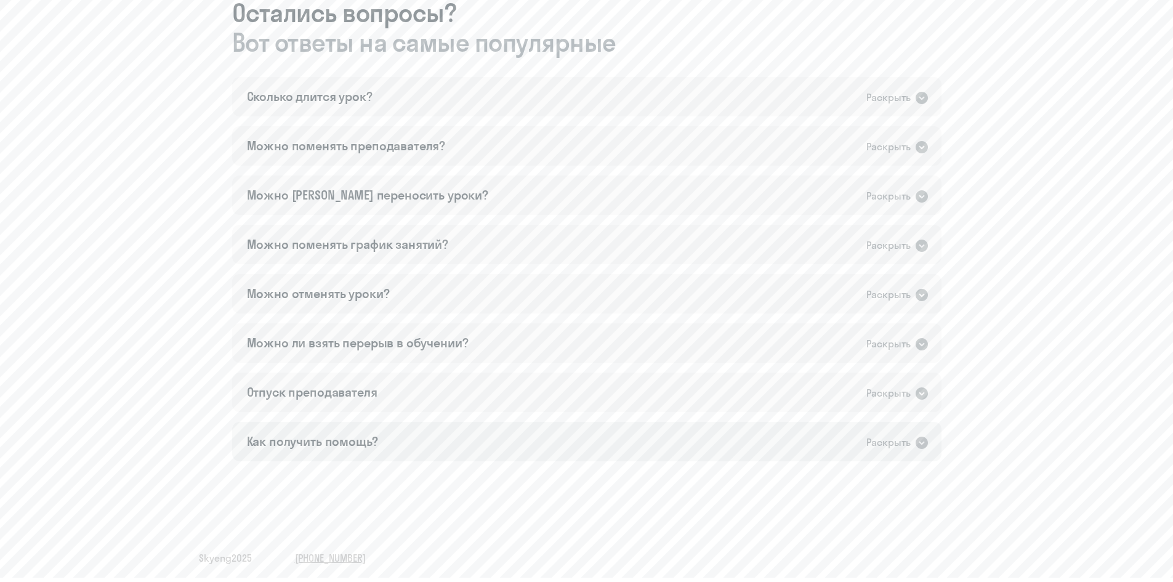
scroll to position [706, 0]
click at [778, 360] on icon at bounding box center [921, 441] width 12 height 12
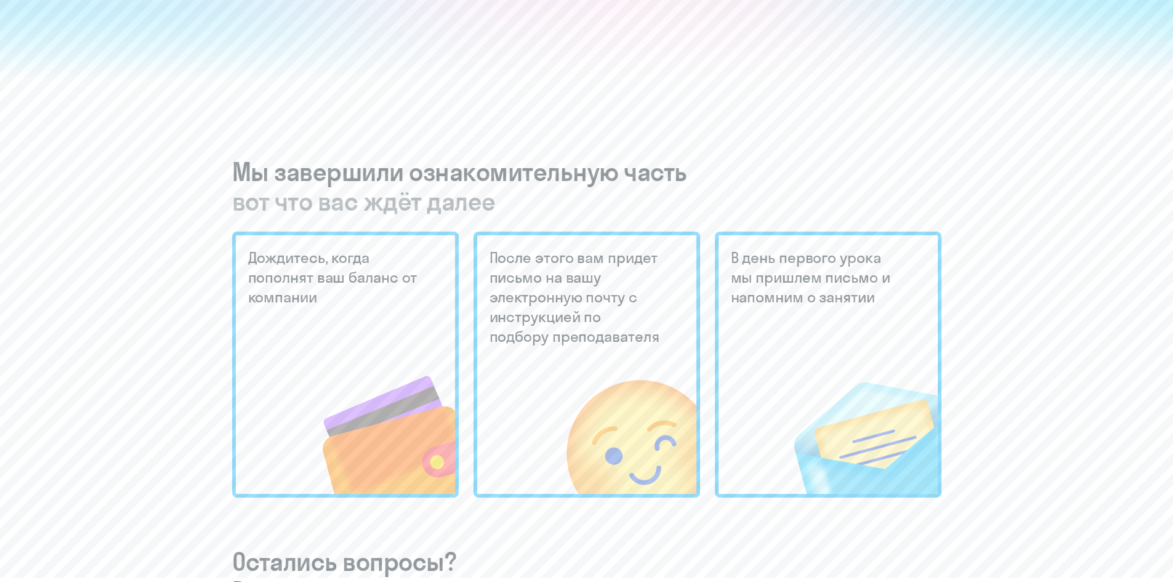
scroll to position [0, 0]
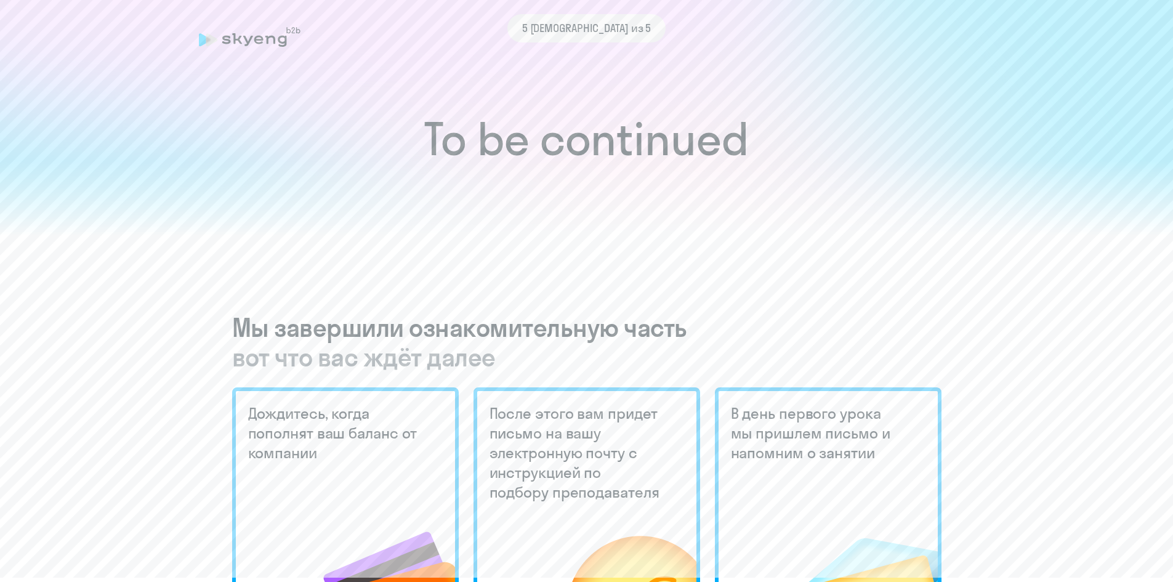
click at [484, 196] on div at bounding box center [586, 198] width 1173 height 75
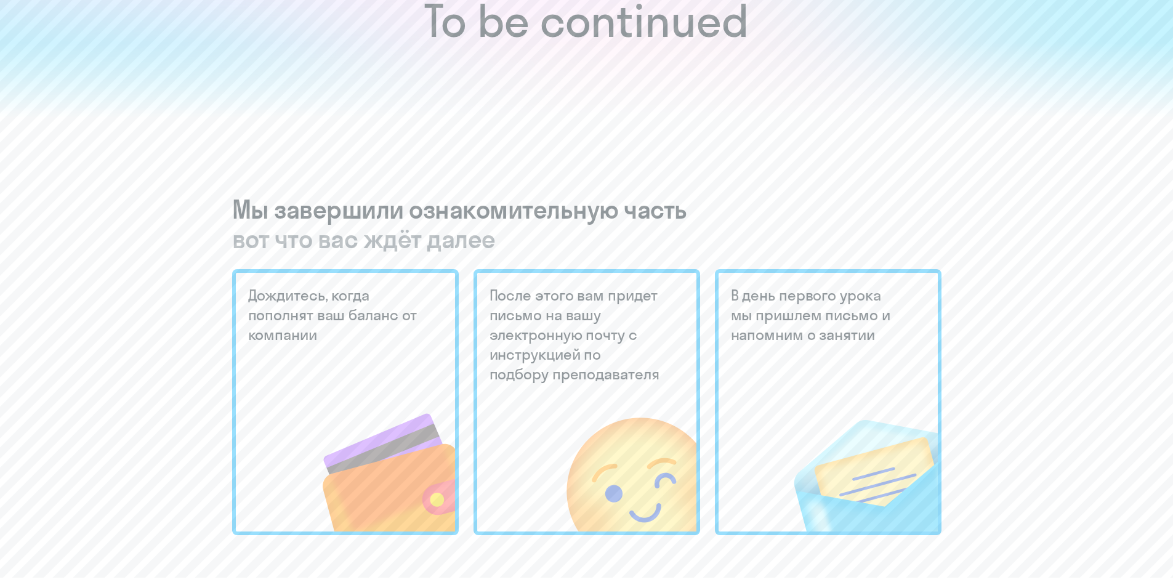
scroll to position [308, 0]
